Goal: Task Accomplishment & Management: Complete application form

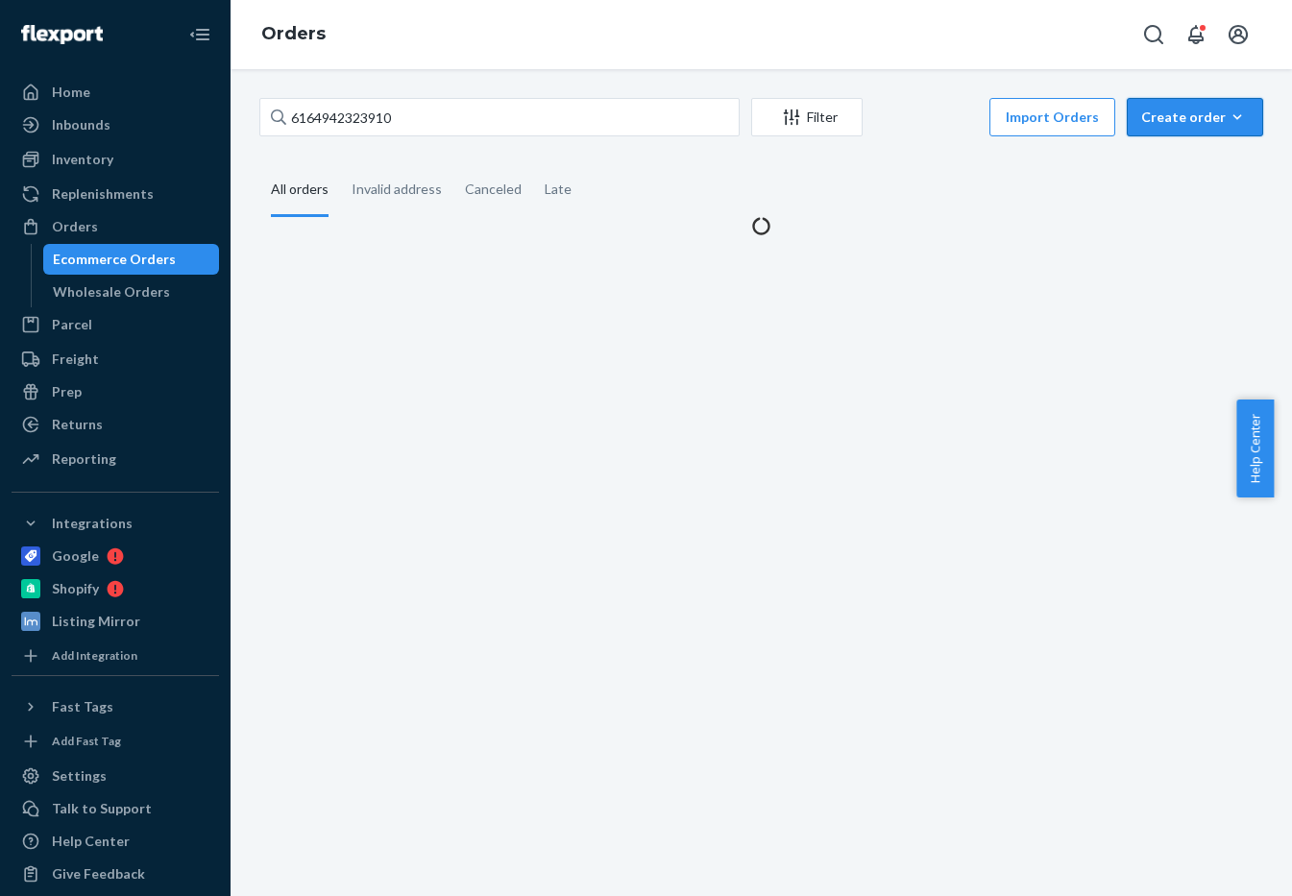
click at [1178, 112] on div "Create order" at bounding box center [1195, 117] width 108 height 19
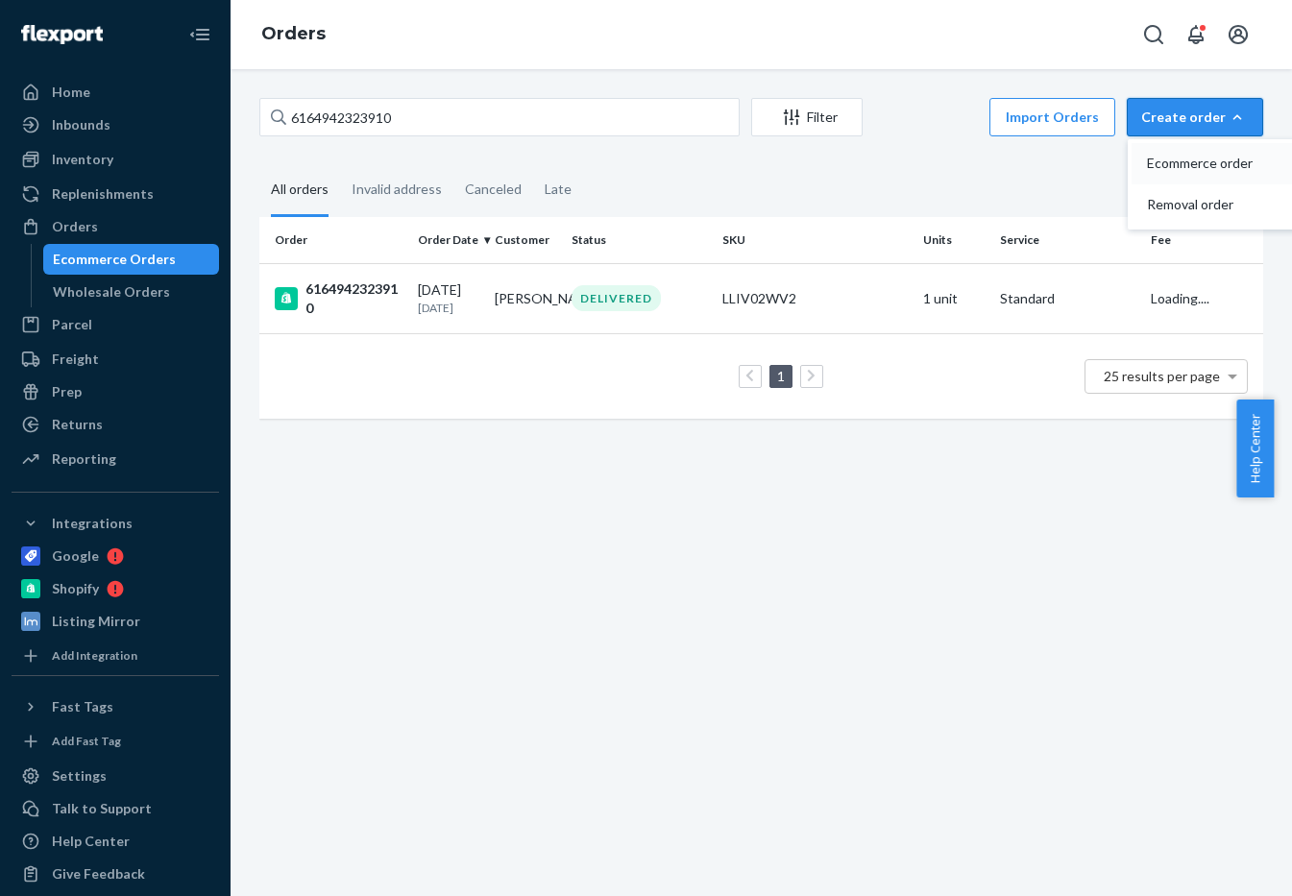
click at [1168, 153] on button "Ecommerce order" at bounding box center [1223, 163] width 184 height 41
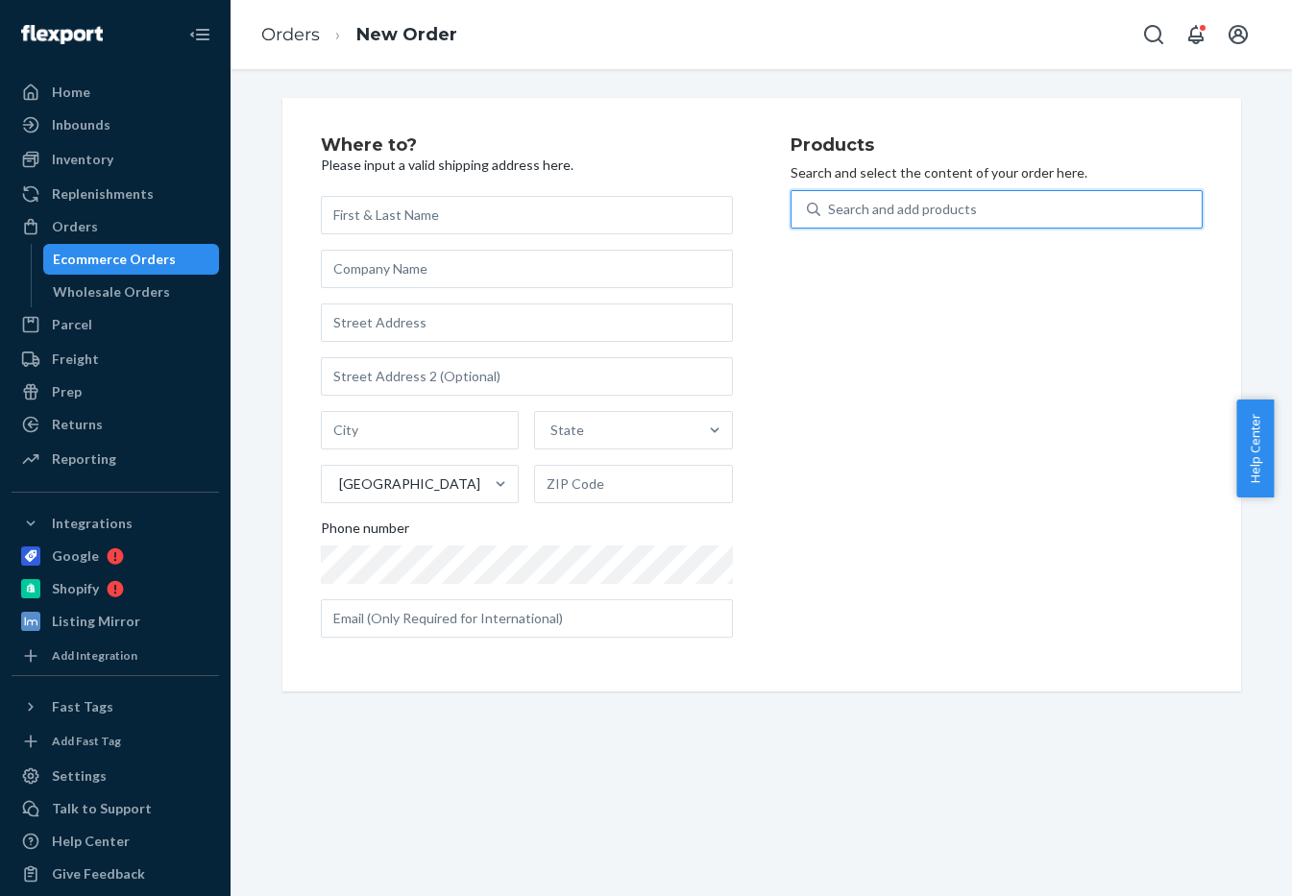
click at [936, 208] on div "Search and add products" at bounding box center [902, 209] width 149 height 19
click at [830, 208] on input "0 results available. Use Up and Down to choose options, press Enter to select t…" at bounding box center [829, 209] width 2 height 19
type input "mint"
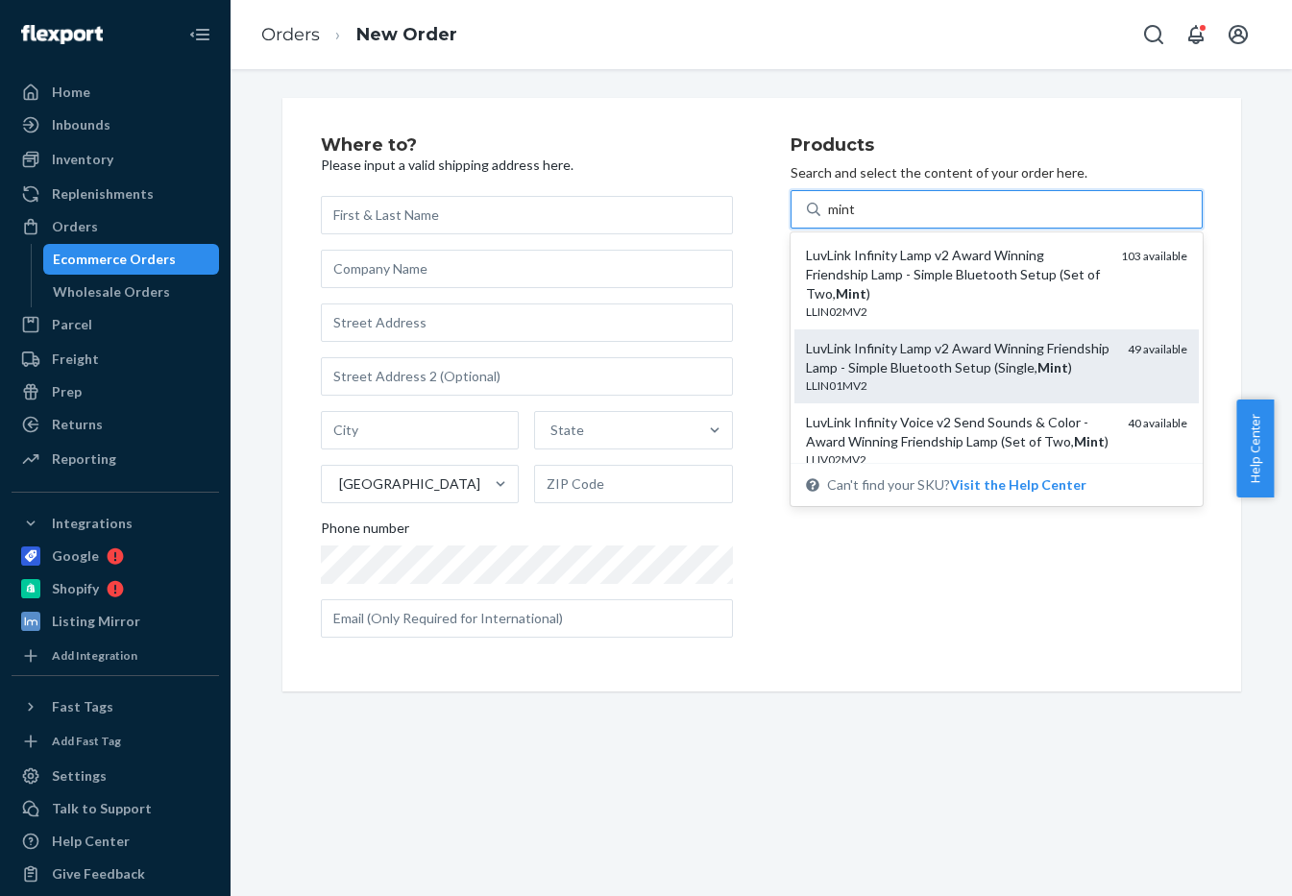
click at [1004, 355] on div "LuvLink Infinity Lamp v2 Award Winning Friendship Lamp - Simple Bluetooth Setup…" at bounding box center [959, 358] width 306 height 38
click at [857, 219] on input "mint" at bounding box center [842, 209] width 29 height 19
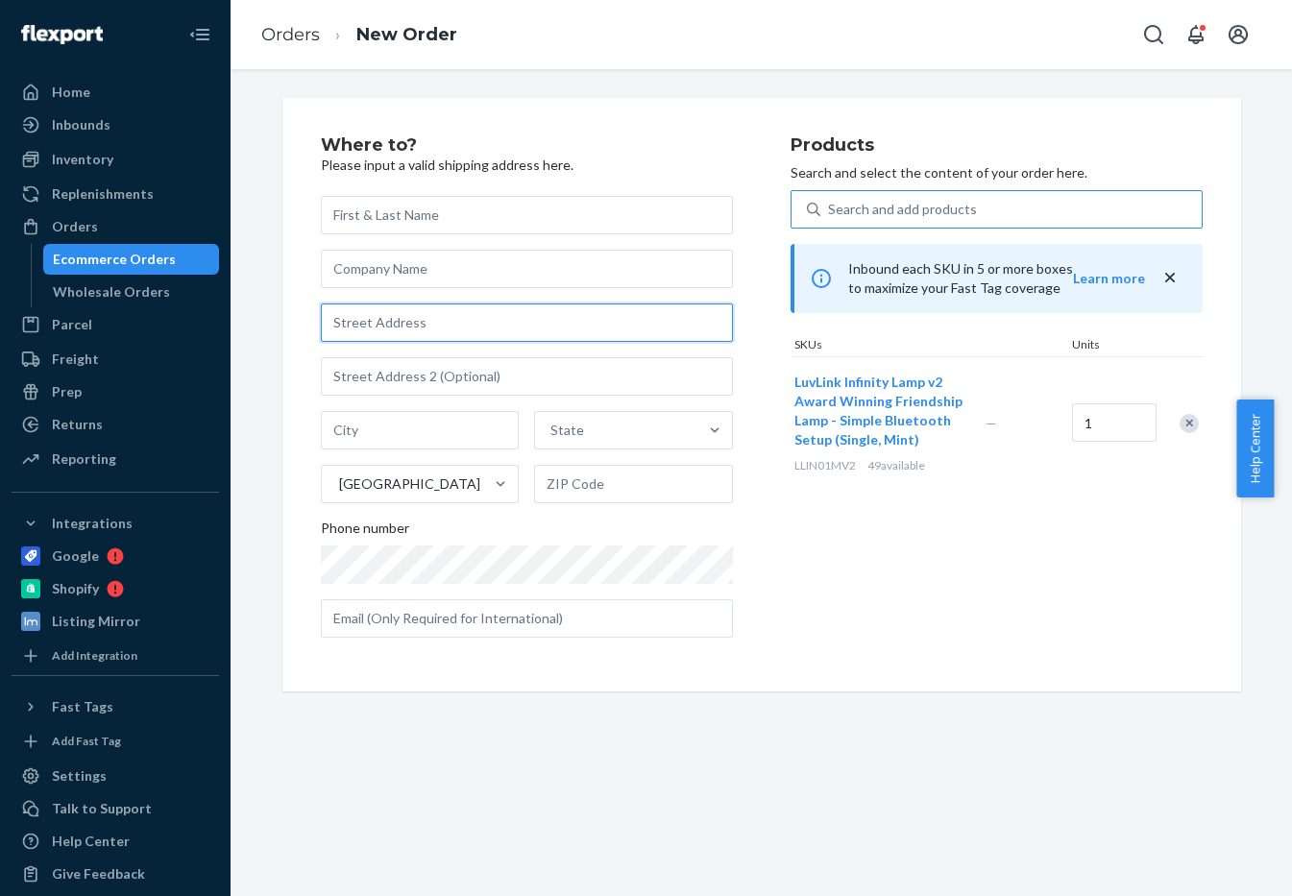
click at [461, 333] on input "text" at bounding box center [527, 322] width 412 height 38
paste input "[STREET_ADDRESS][PERSON_NAME]"
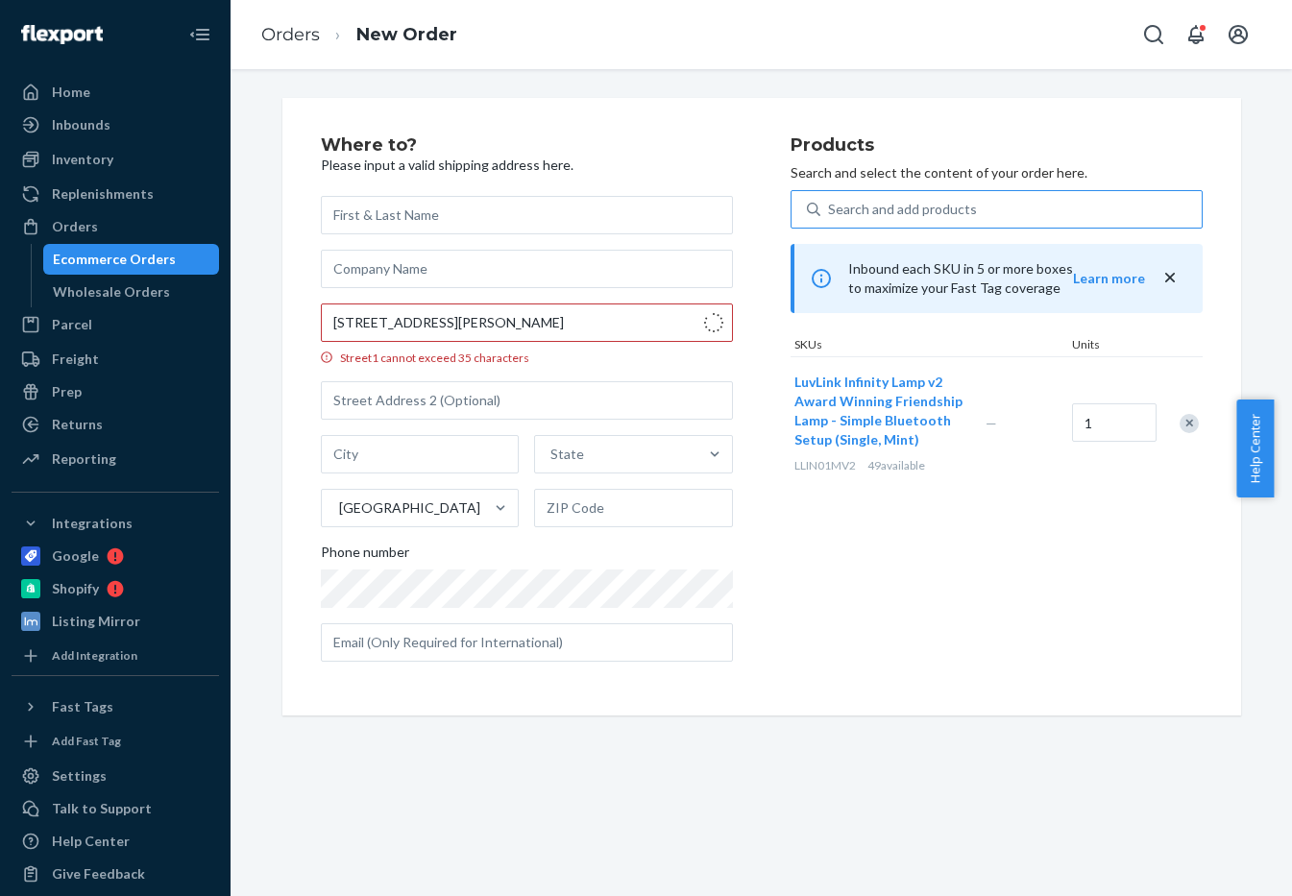
type input "[STREET_ADDRESS][PERSON_NAME]"
type input "[PERSON_NAME]"
type input "L4H 1H6"
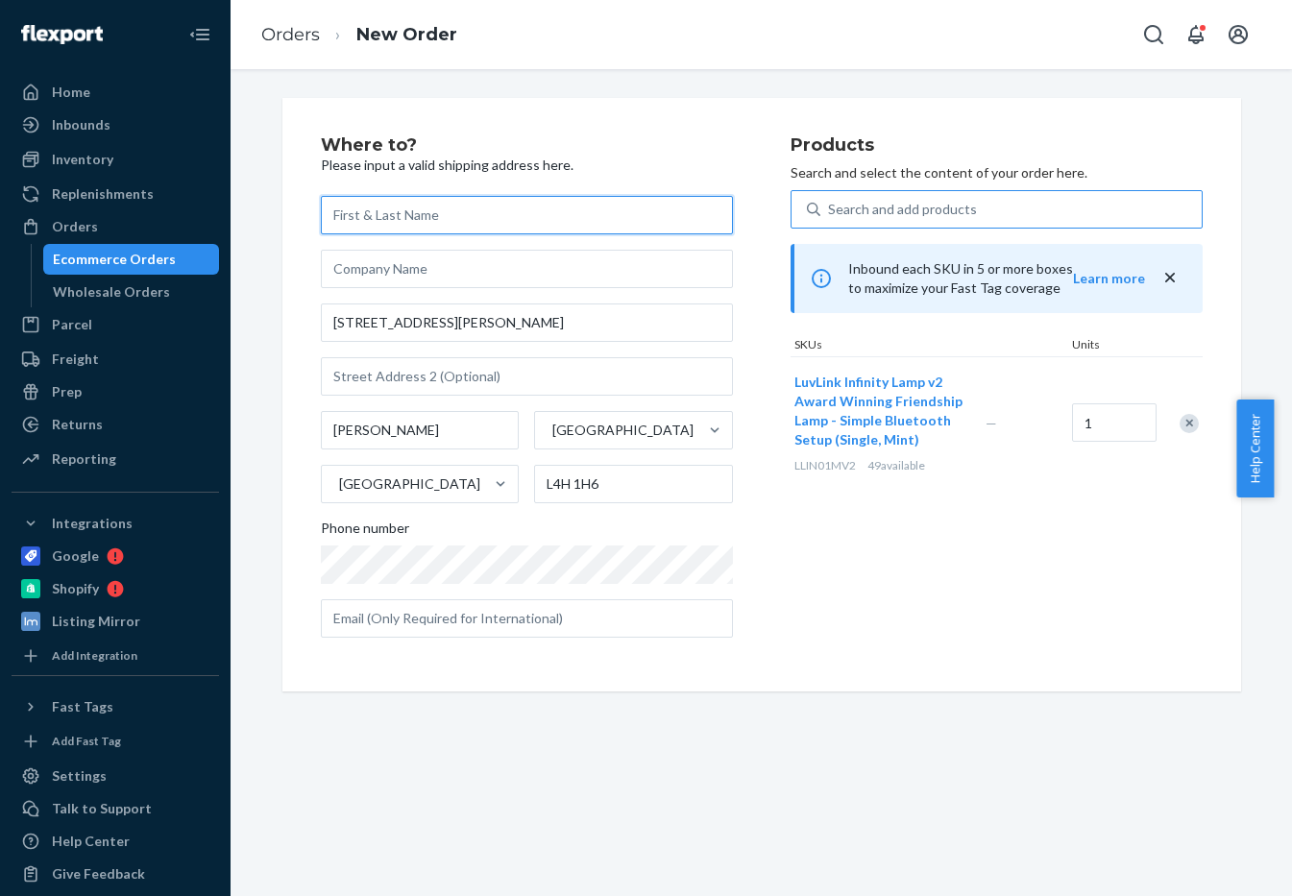
click at [472, 226] on input "text" at bounding box center [527, 215] width 412 height 38
type input "[PERSON_NAME]"
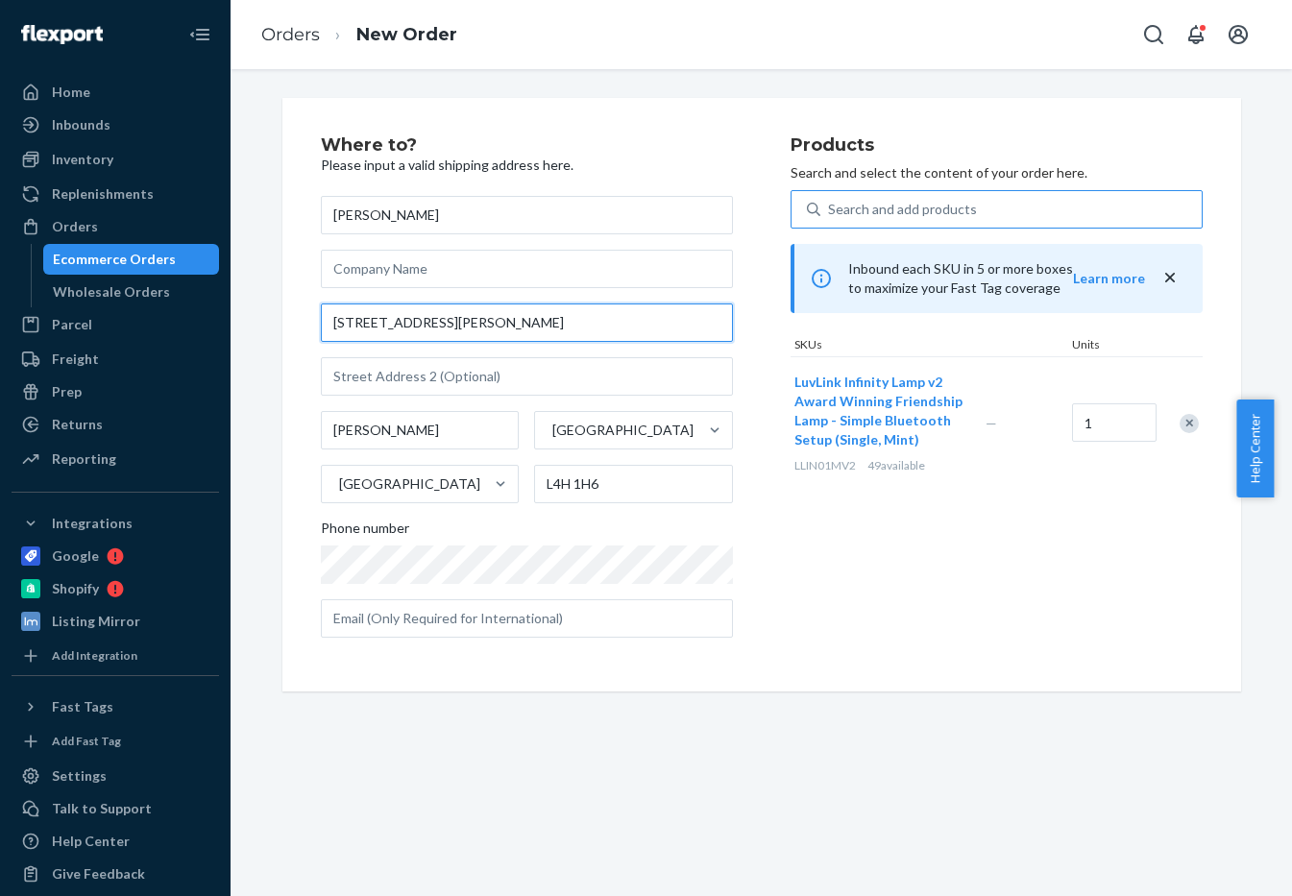
click at [484, 316] on input "[STREET_ADDRESS][PERSON_NAME]" at bounding box center [527, 322] width 412 height 38
paste input "[STREET_ADDRESS][PERSON_NAME]"
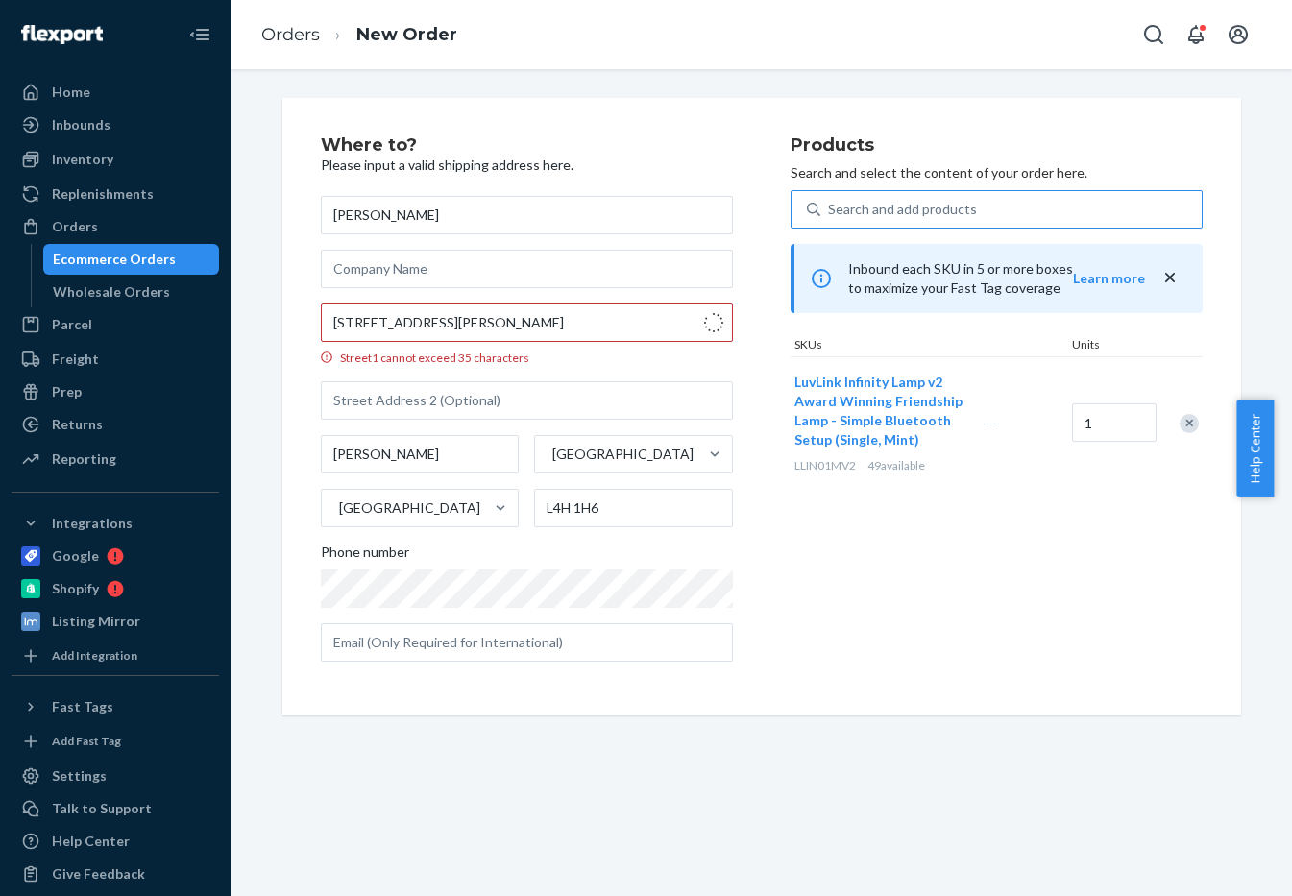
type input "[STREET_ADDRESS][PERSON_NAME]"
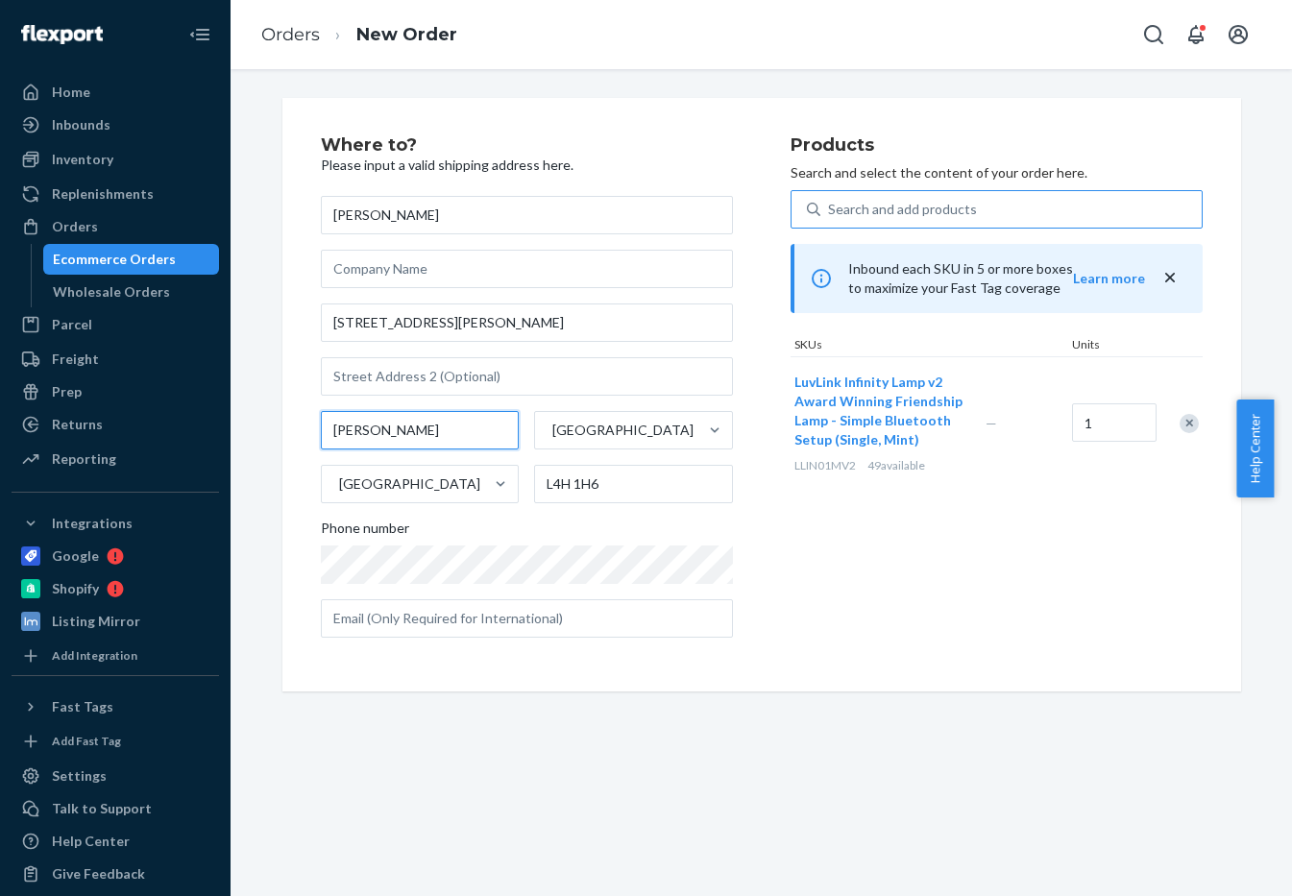
drag, startPoint x: 439, startPoint y: 428, endPoint x: 177, endPoint y: 442, distance: 262.5
click at [177, 442] on div "Home Inbounds Shipping Plans Problems Inventory Products Replenishments Orders …" at bounding box center [646, 448] width 1292 height 896
type input "Woodbridge"
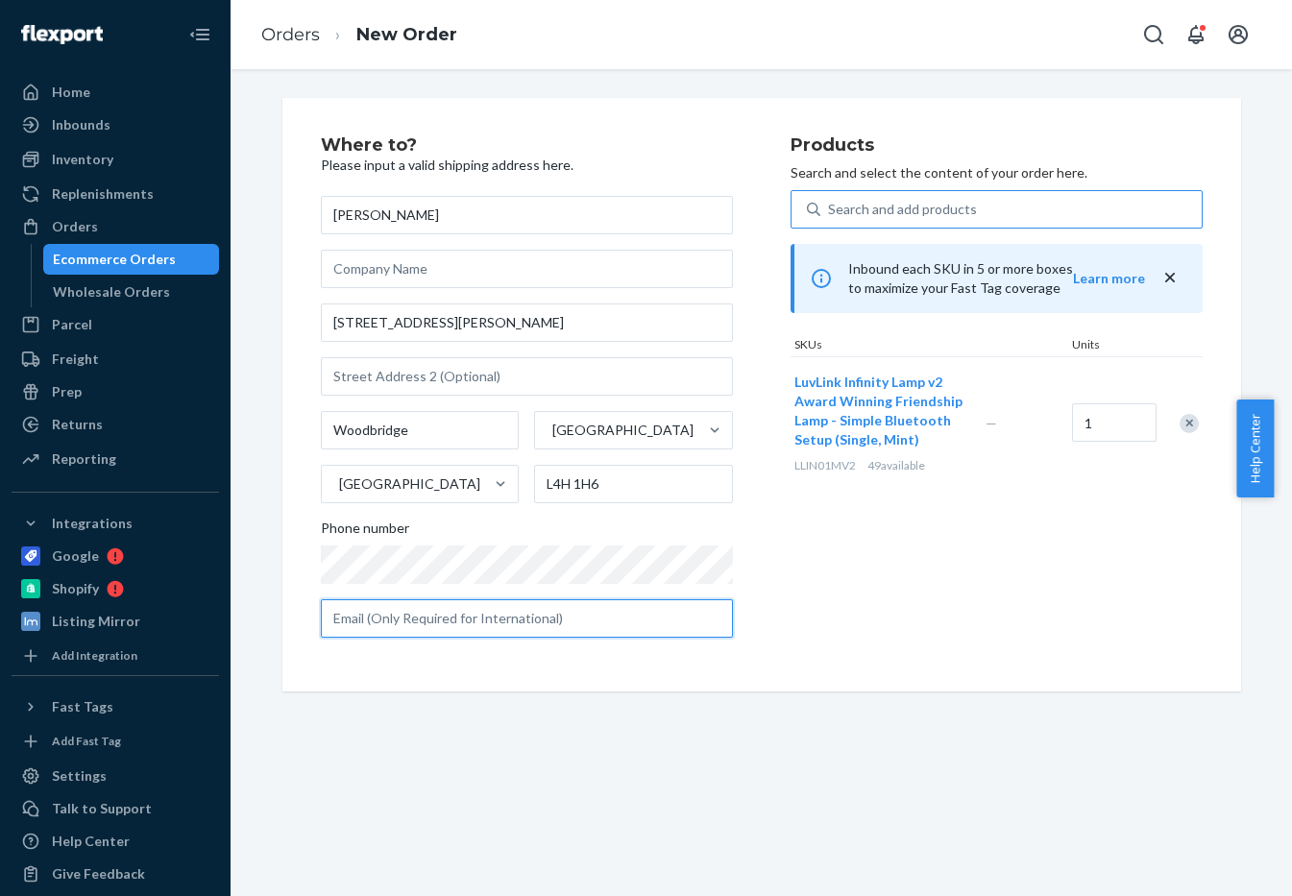
click at [473, 612] on input "text" at bounding box center [527, 618] width 412 height 38
paste input "[EMAIL_ADDRESS][DOMAIN_NAME]"
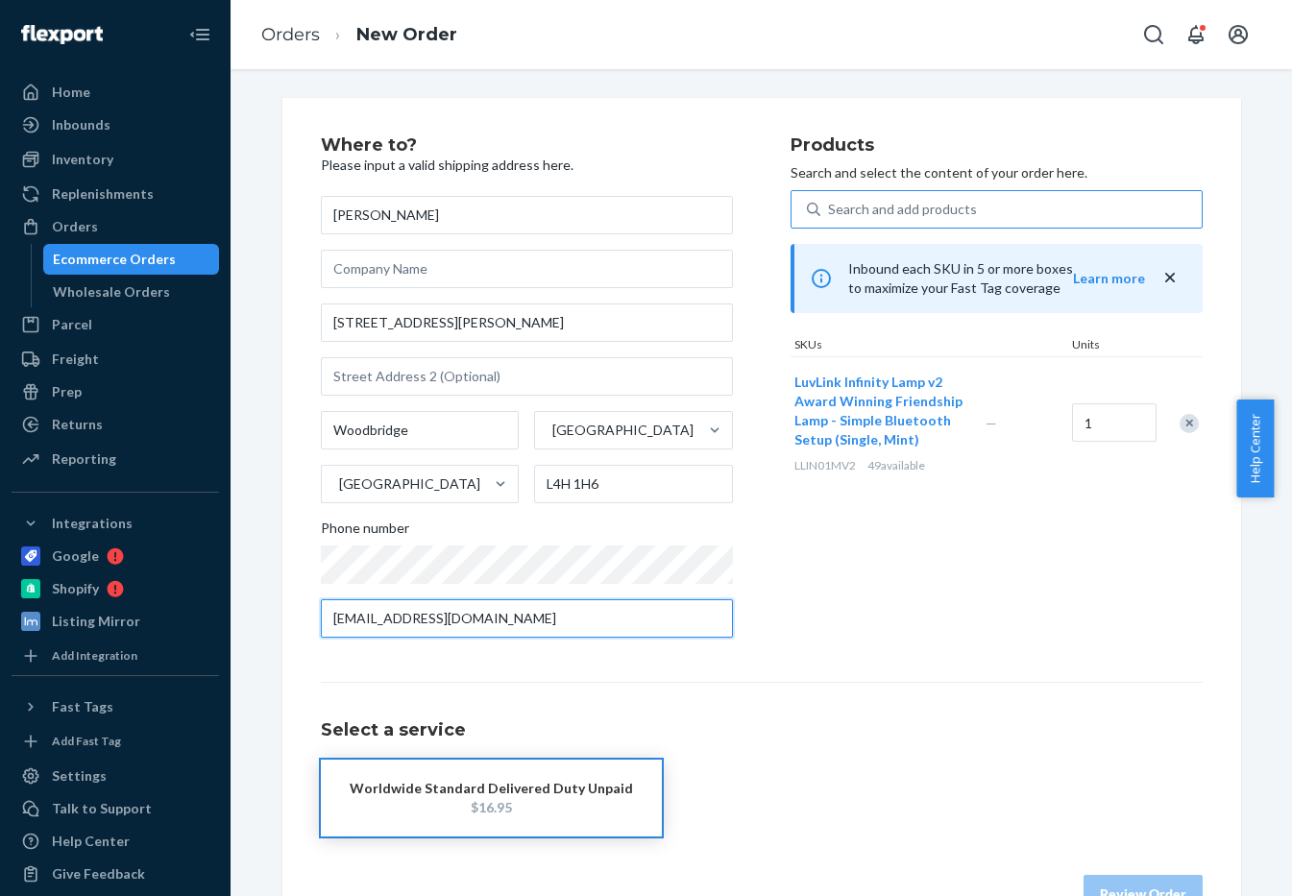
type input "[EMAIL_ADDRESS][DOMAIN_NAME]"
click at [453, 780] on div "Worldwide Standard Delivered Duty Unpaid" at bounding box center [491, 788] width 283 height 19
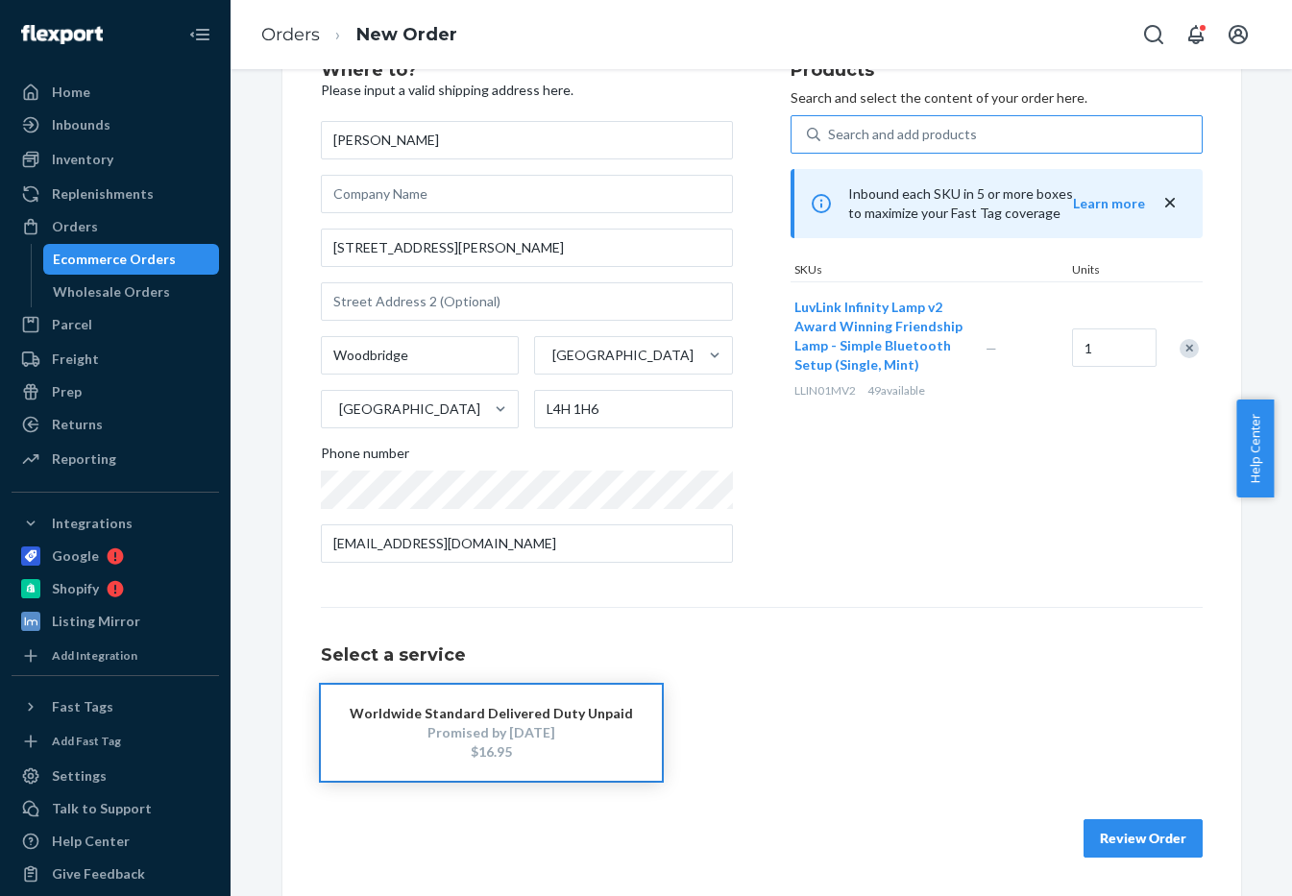
click at [1168, 864] on div "Where to? Please input a valid shipping address here. [PERSON_NAME] [STREET_ADD…" at bounding box center [761, 459] width 958 height 873
click at [1161, 849] on button "Review Order" at bounding box center [1142, 838] width 119 height 38
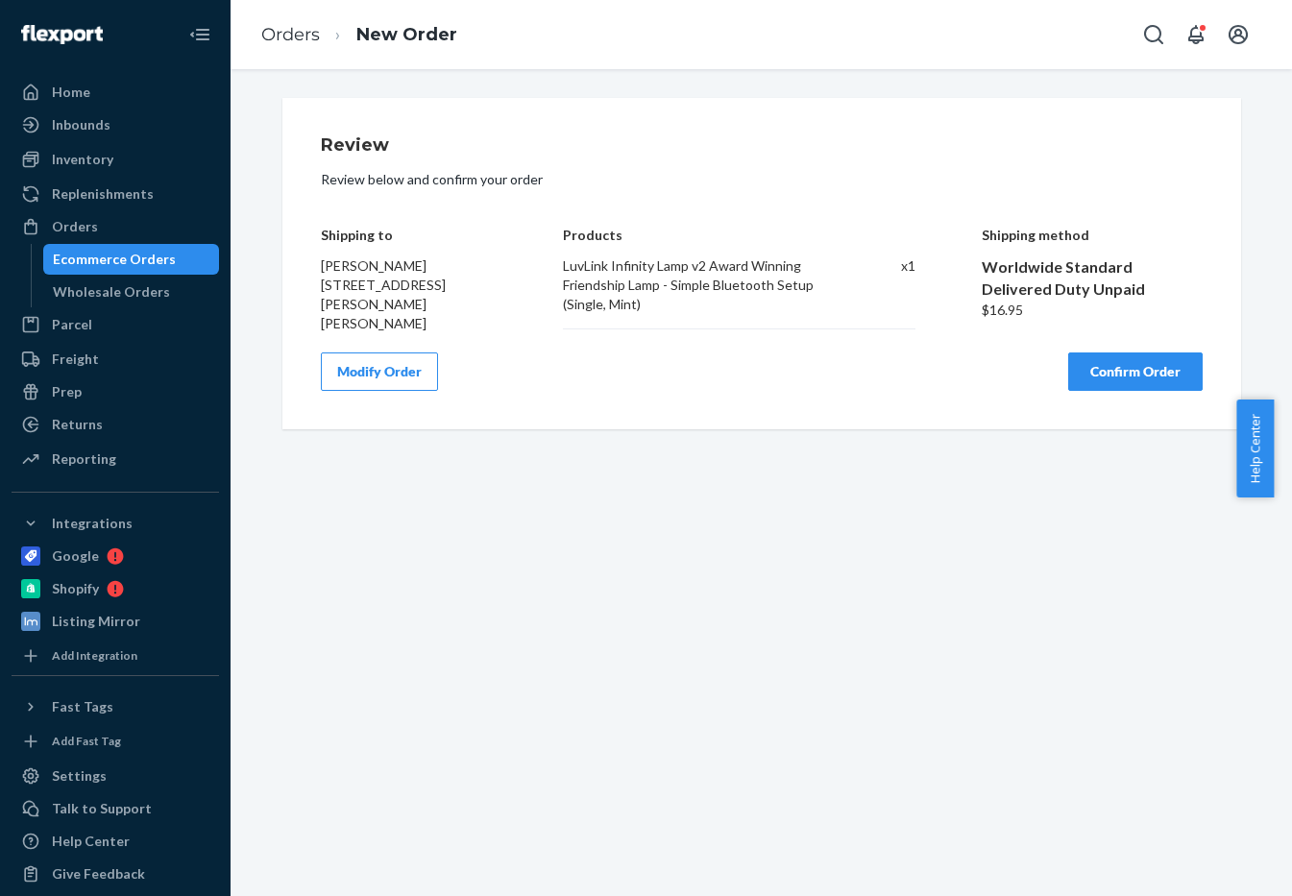
scroll to position [0, 0]
click at [1144, 355] on button "Confirm Order" at bounding box center [1135, 371] width 134 height 38
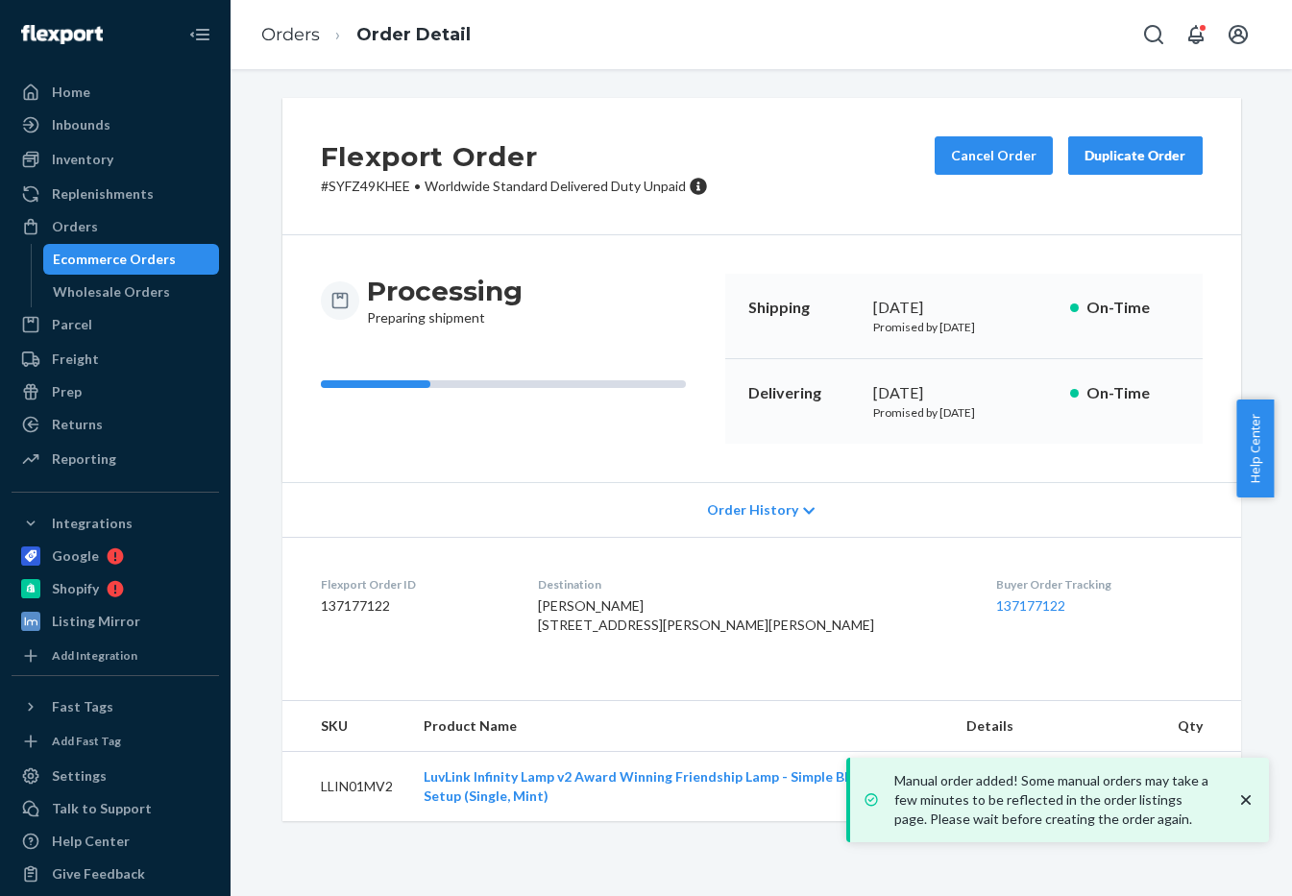
click at [337, 184] on p "# SYFZ49KHEE • Worldwide Standard Delivered Duty Unpaid" at bounding box center [514, 186] width 387 height 19
copy p "SYFZ49KHEE"
